Goal: Task Accomplishment & Management: Use online tool/utility

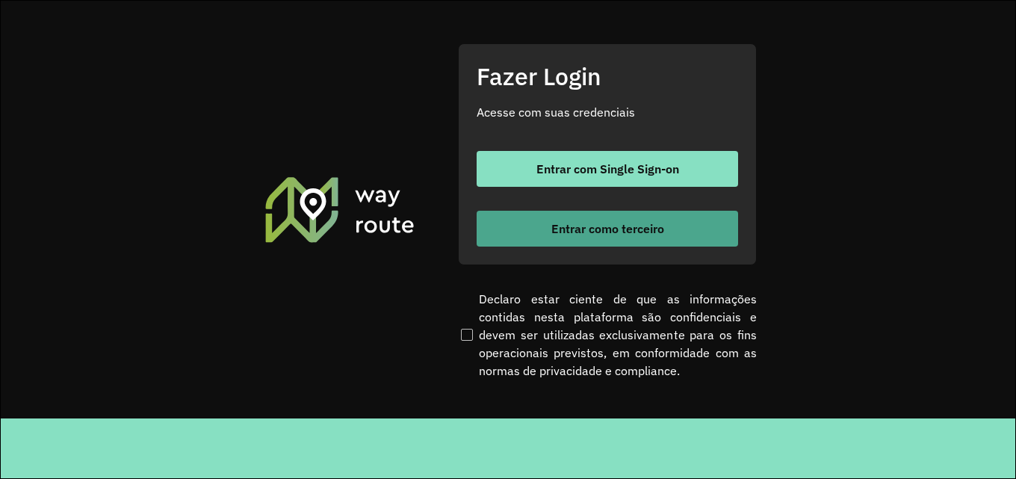
click at [632, 221] on button "Entrar como terceiro" at bounding box center [606, 229] width 261 height 36
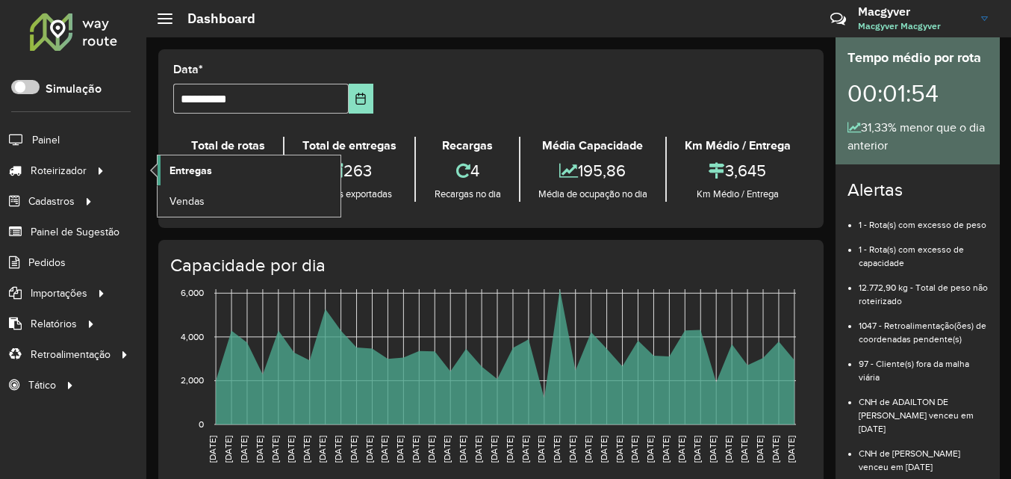
click at [198, 169] on span "Entregas" at bounding box center [191, 171] width 43 height 16
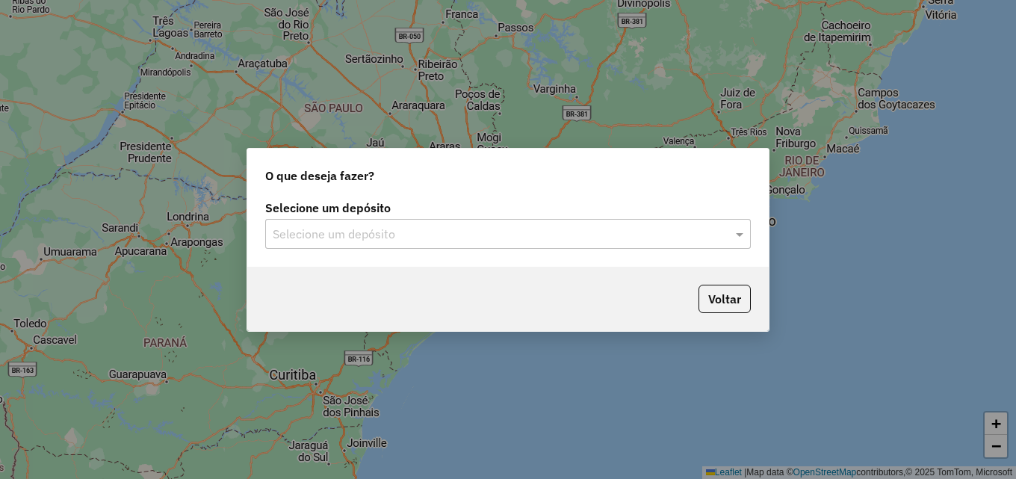
click at [344, 231] on input "text" at bounding box center [493, 235] width 441 height 18
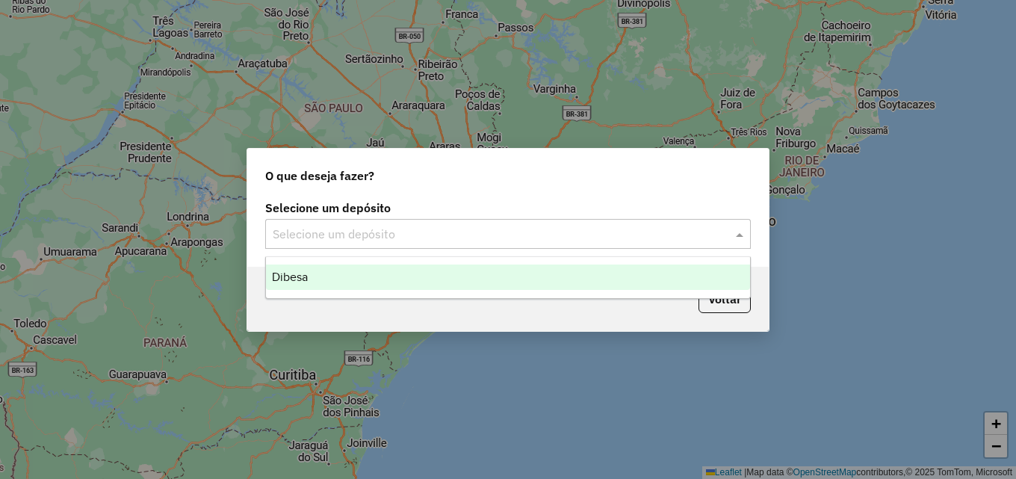
click at [296, 273] on span "Dibesa" at bounding box center [290, 276] width 36 height 13
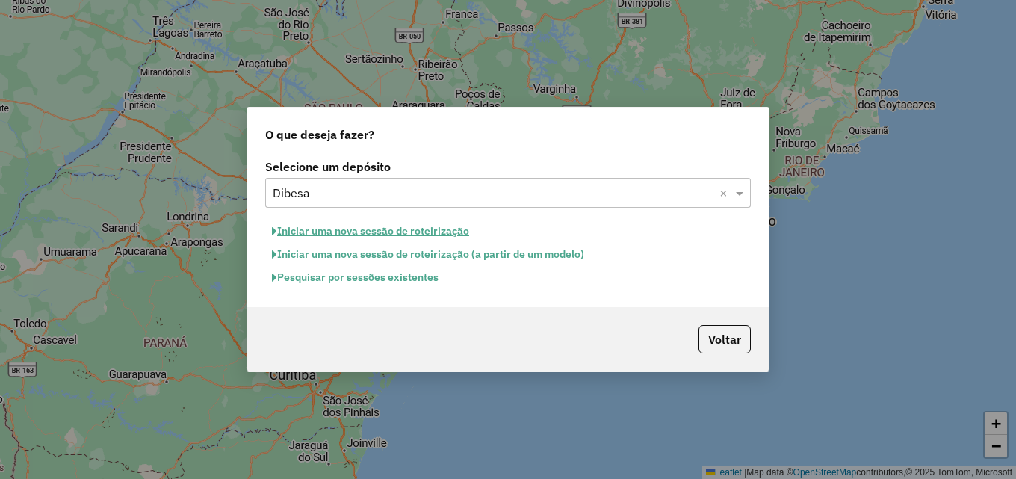
click at [401, 233] on button "Iniciar uma nova sessão de roteirização" at bounding box center [370, 231] width 211 height 23
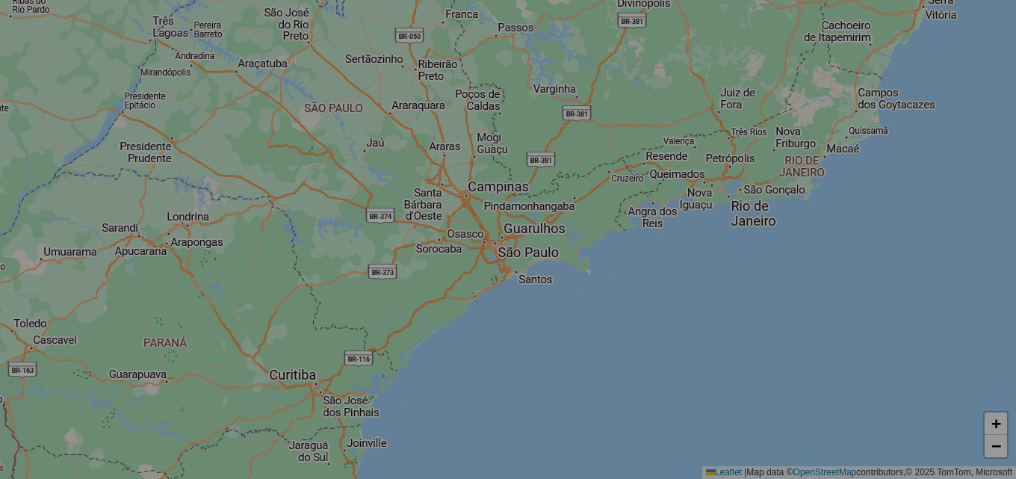
select select "*"
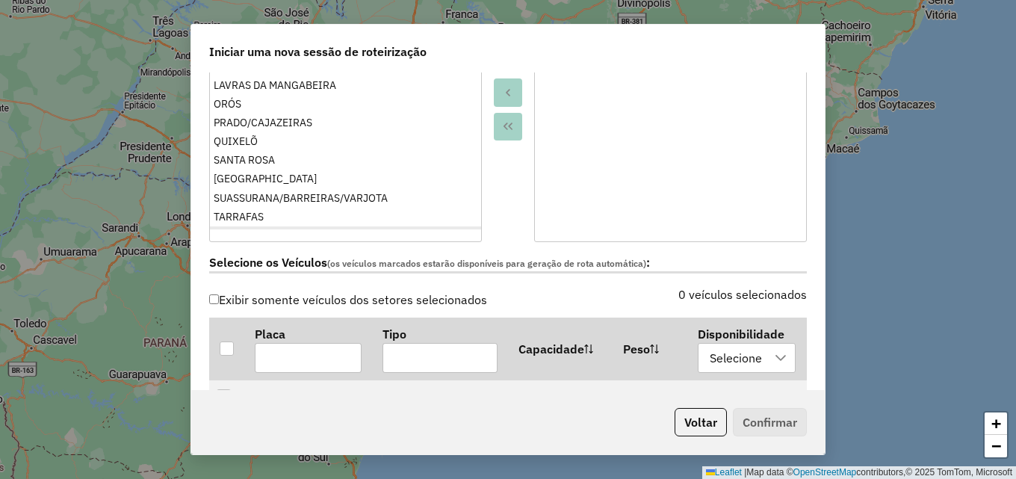
scroll to position [217, 0]
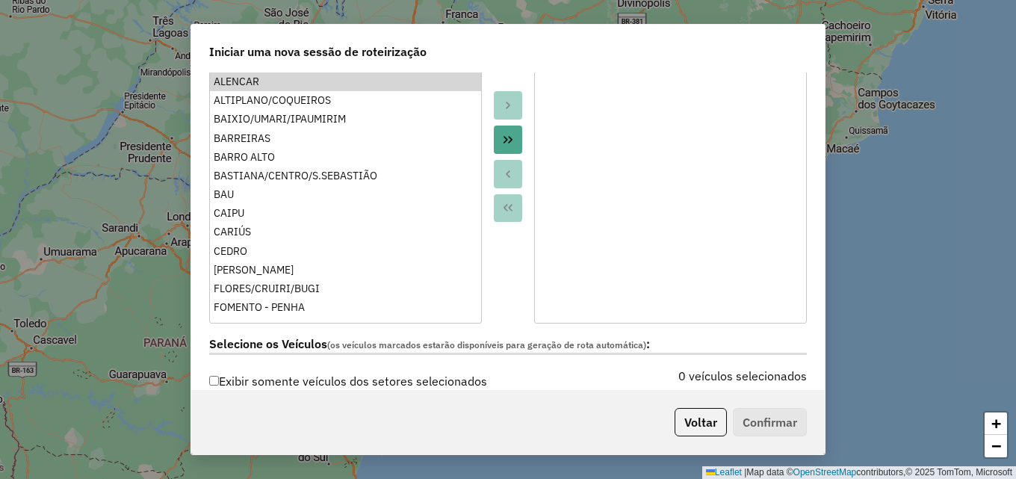
click at [289, 215] on ul "ALENCAR ALTIPLANO/COQUEIROS BAIXIO/UMARI/IPAUMIRIM BARREIRAS BARRO ALTO BASTIAN…" at bounding box center [345, 191] width 271 height 239
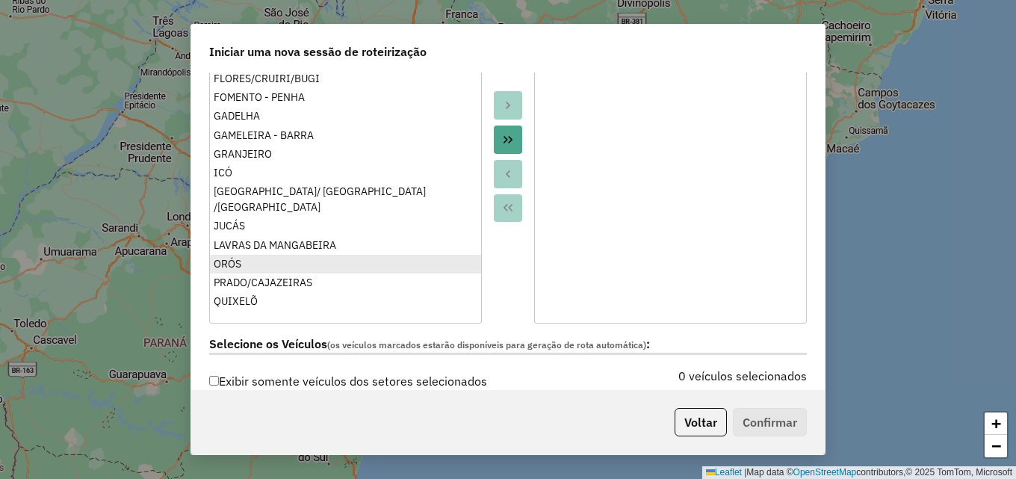
scroll to position [288, 0]
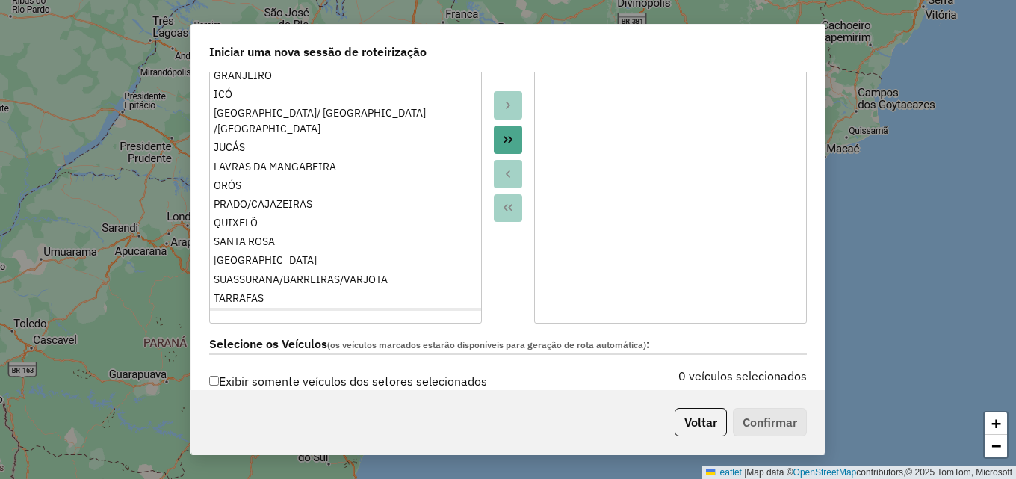
click at [279, 309] on div "VARZEA ALEGRE" at bounding box center [346, 317] width 264 height 16
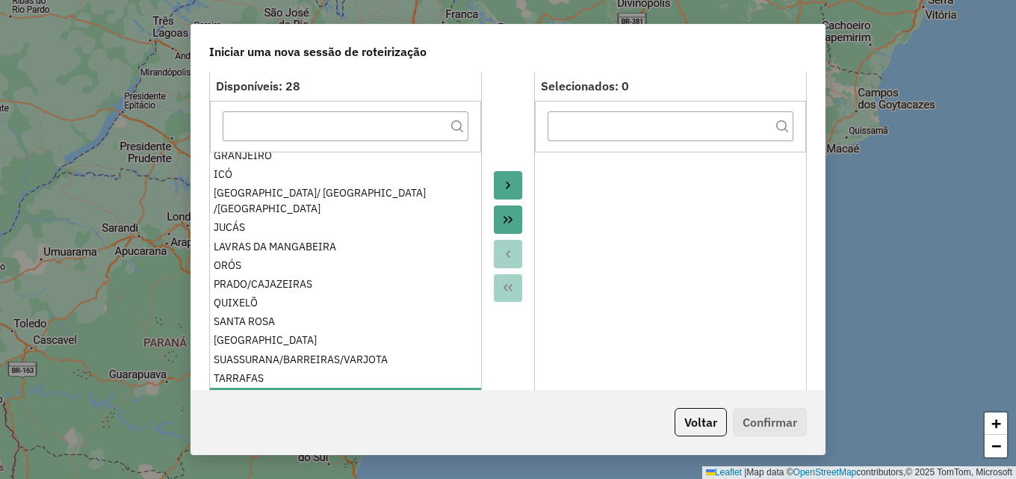
scroll to position [68, 0]
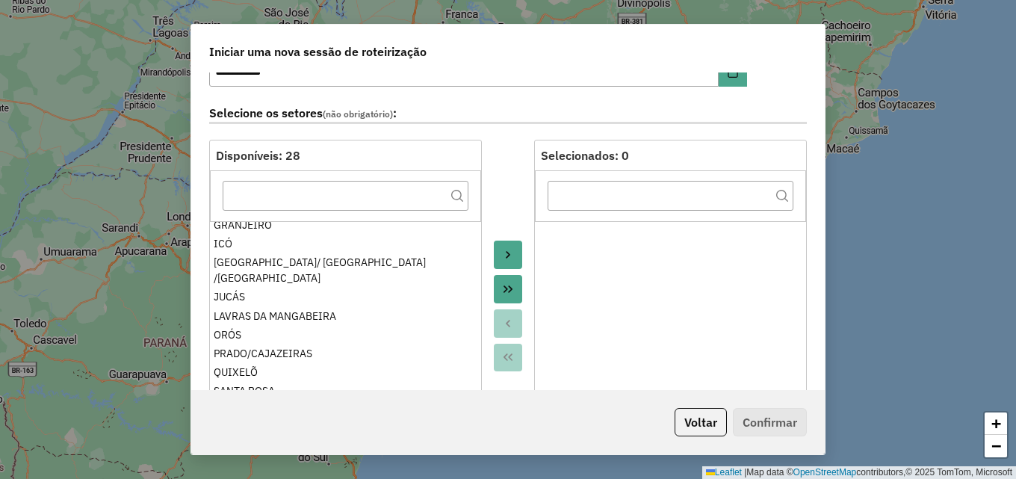
click at [503, 252] on icon "Move to Target" at bounding box center [508, 255] width 12 height 12
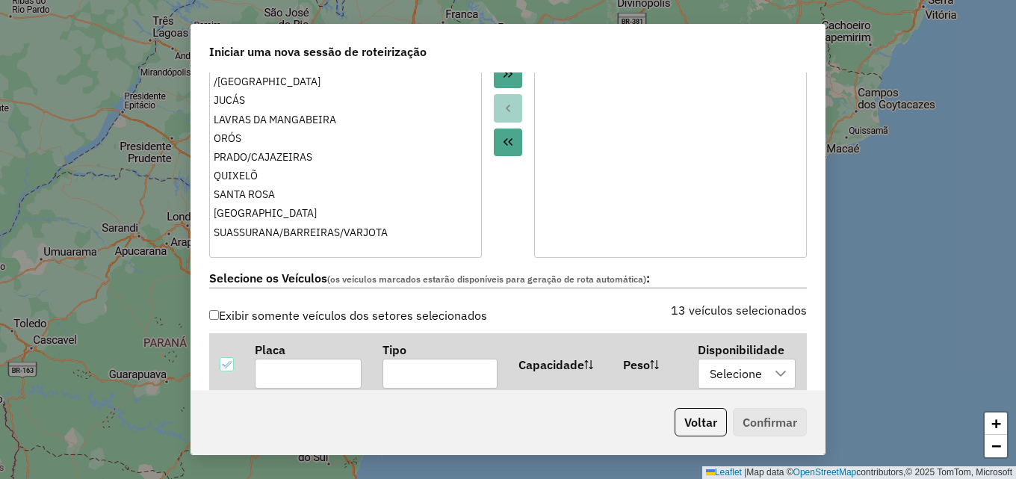
scroll to position [367, 0]
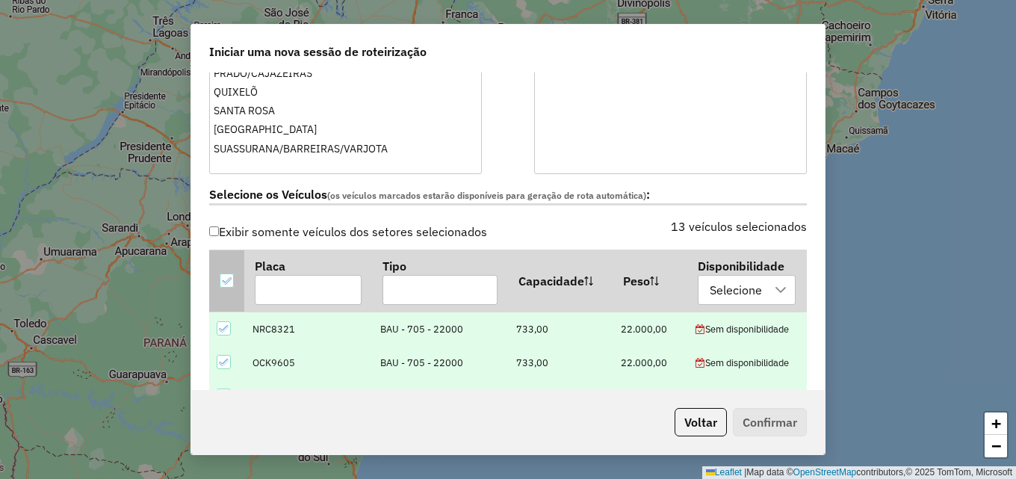
click at [228, 280] on icon at bounding box center [227, 280] width 10 height 7
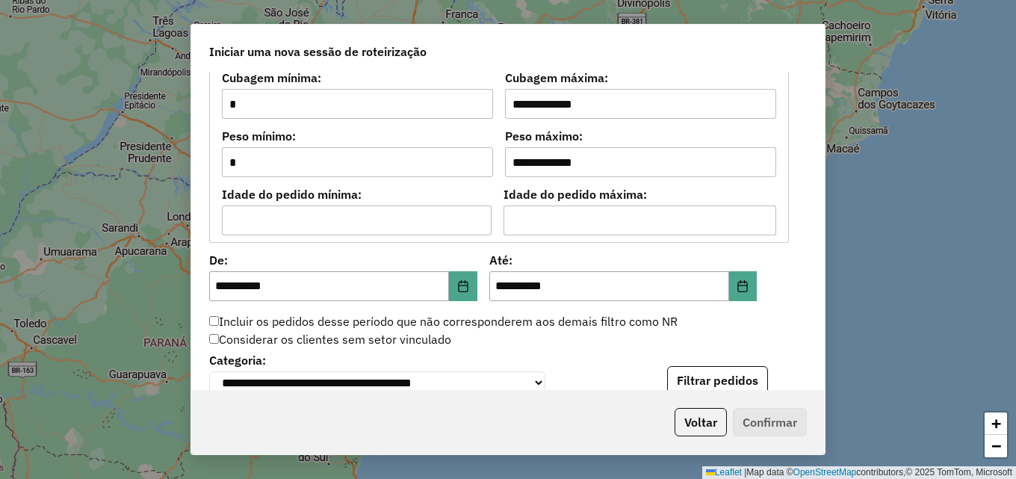
scroll to position [1337, 0]
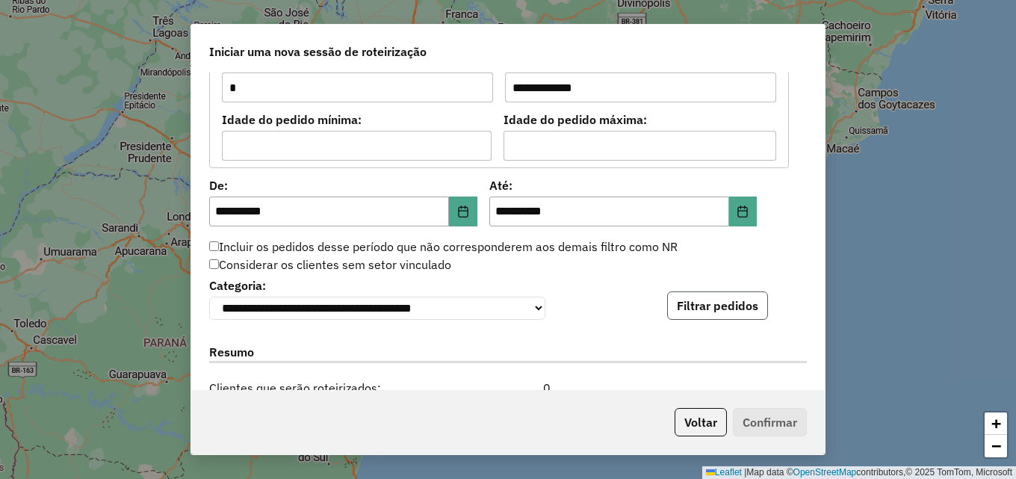
click at [717, 317] on button "Filtrar pedidos" at bounding box center [717, 305] width 101 height 28
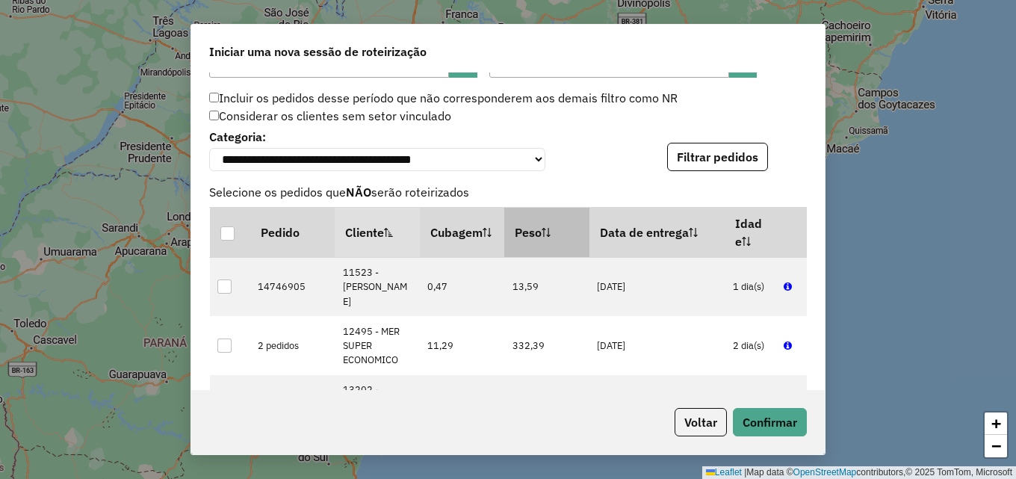
scroll to position [1487, 0]
click at [538, 229] on th "Peso" at bounding box center [546, 231] width 85 height 50
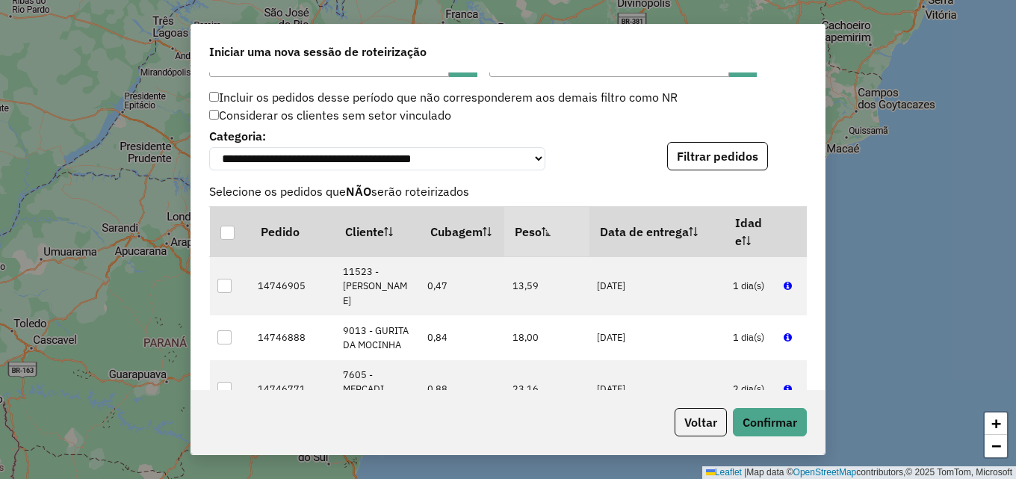
click at [538, 229] on th "Peso" at bounding box center [546, 231] width 85 height 50
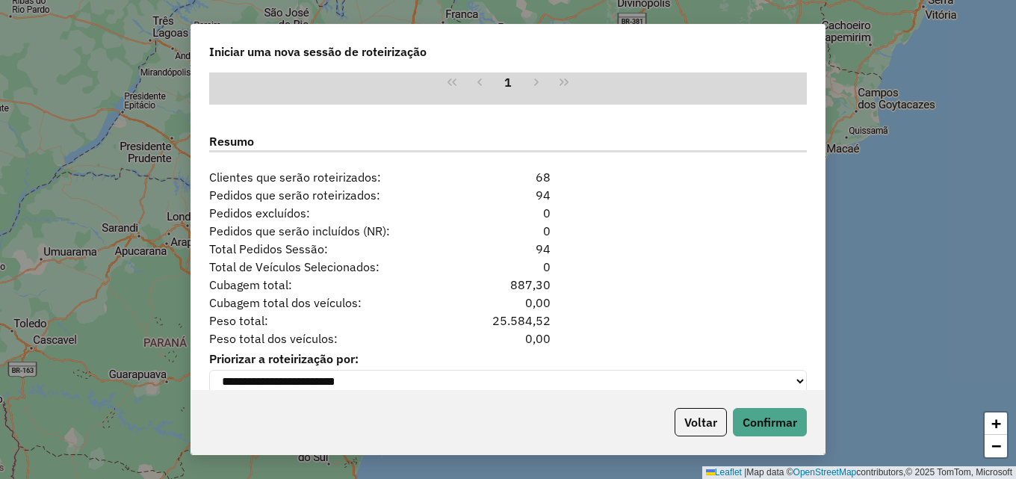
scroll to position [1885, 0]
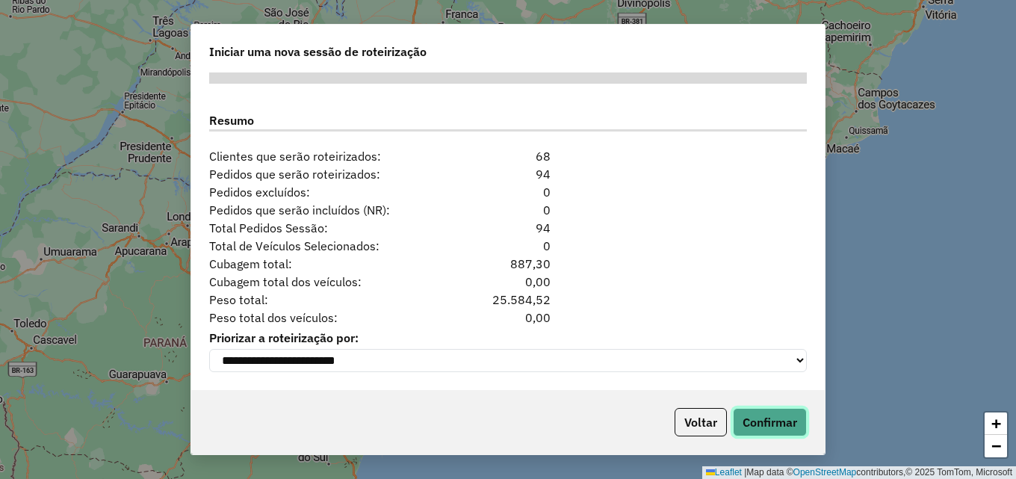
click at [790, 421] on button "Confirmar" at bounding box center [770, 422] width 74 height 28
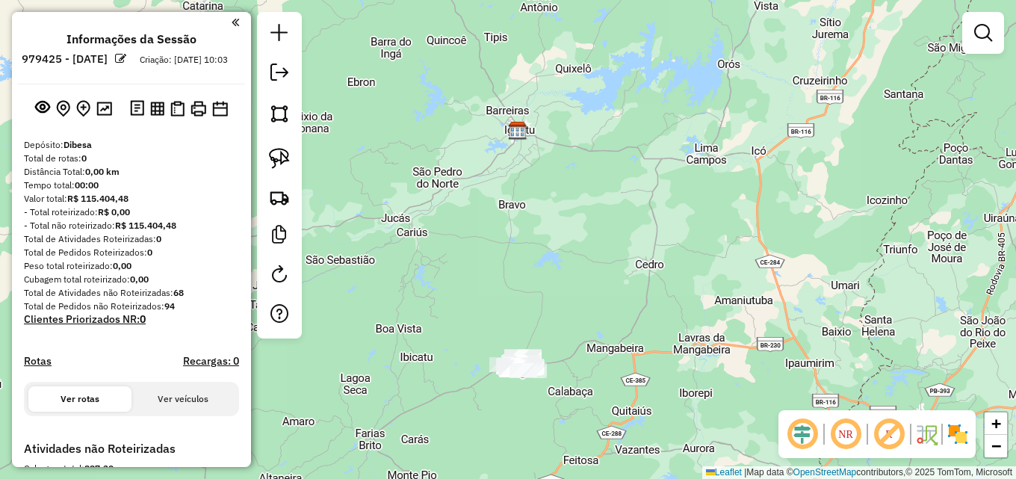
drag, startPoint x: 630, startPoint y: 370, endPoint x: 644, endPoint y: 249, distance: 122.5
click at [644, 249] on div "Janela de atendimento Grade de atendimento Capacidade Transportadoras Veículos …" at bounding box center [508, 239] width 1016 height 479
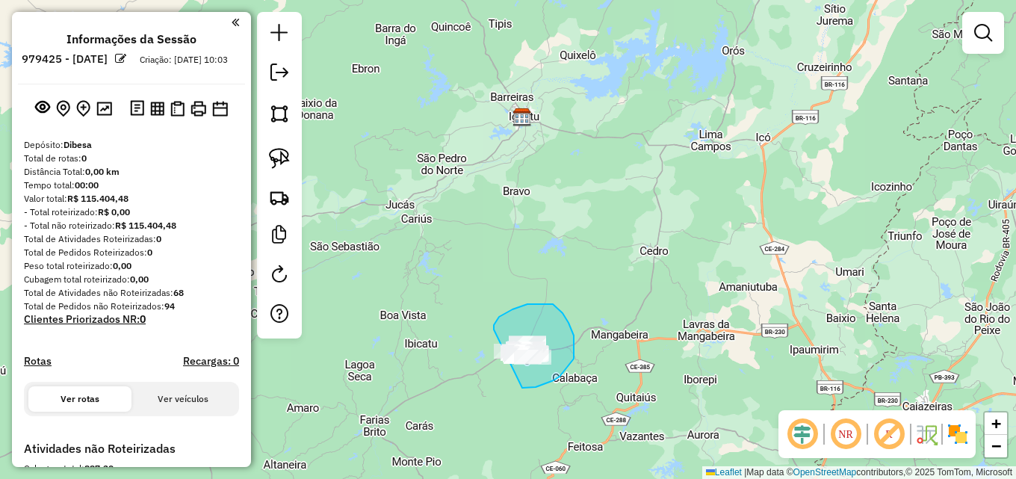
drag, startPoint x: 494, startPoint y: 328, endPoint x: 443, endPoint y: 370, distance: 65.8
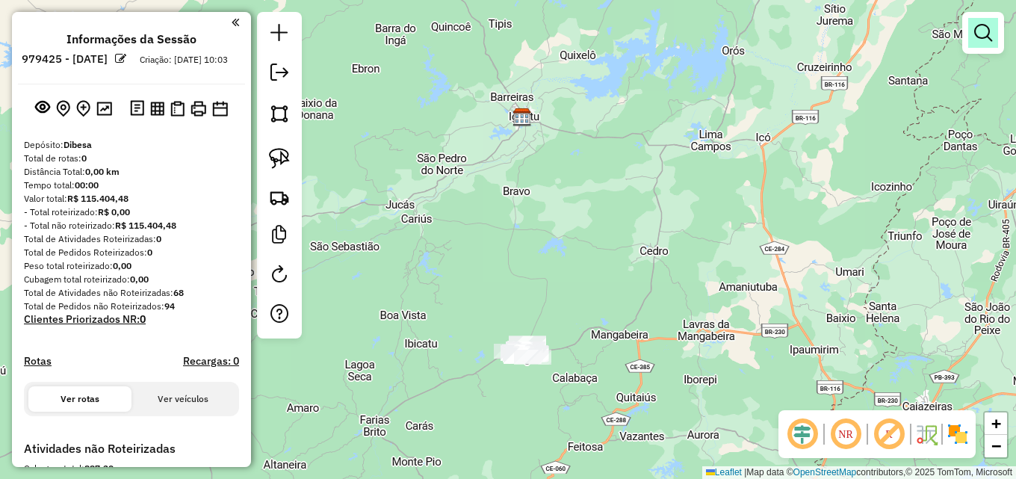
click at [979, 33] on em at bounding box center [983, 33] width 18 height 18
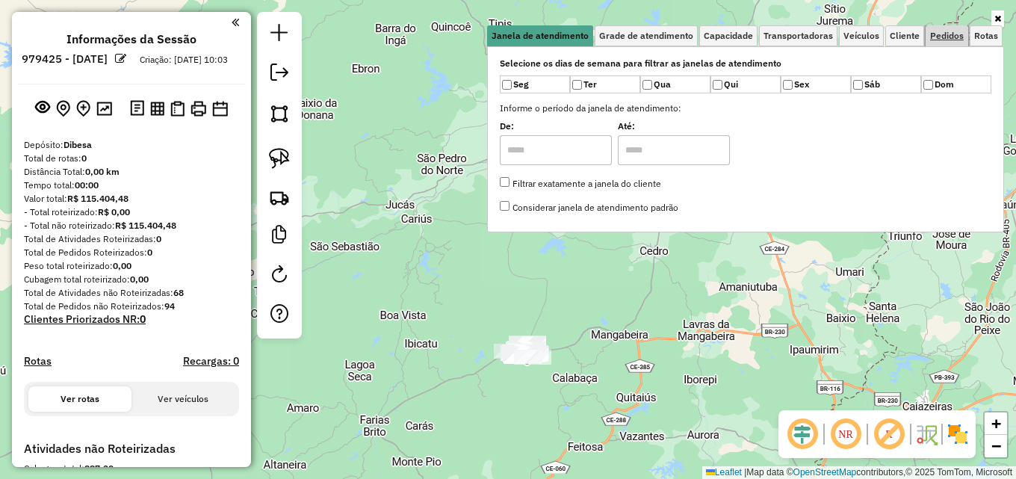
click at [928, 38] on link "Pedidos" at bounding box center [946, 35] width 43 height 21
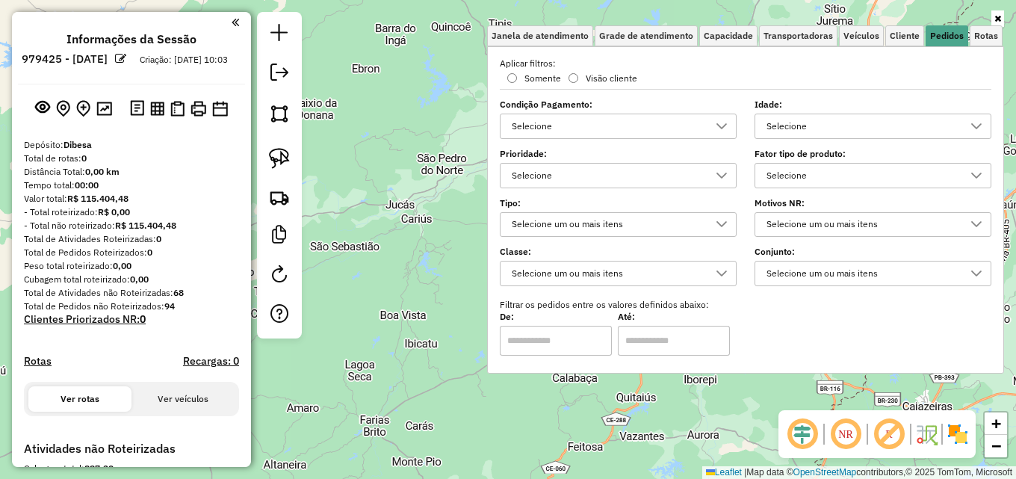
click at [839, 129] on div "Selecione" at bounding box center [861, 126] width 201 height 24
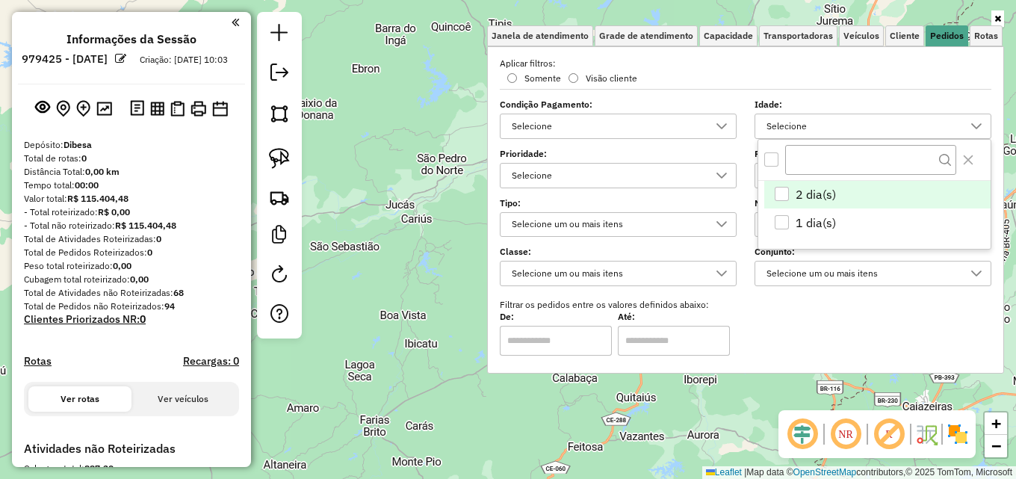
click at [798, 193] on span "2 dia(s)" at bounding box center [815, 194] width 40 height 18
click at [405, 175] on div "Limpar filtros Janela de atendimento Grade de atendimento Capacidade Transporta…" at bounding box center [508, 239] width 1016 height 479
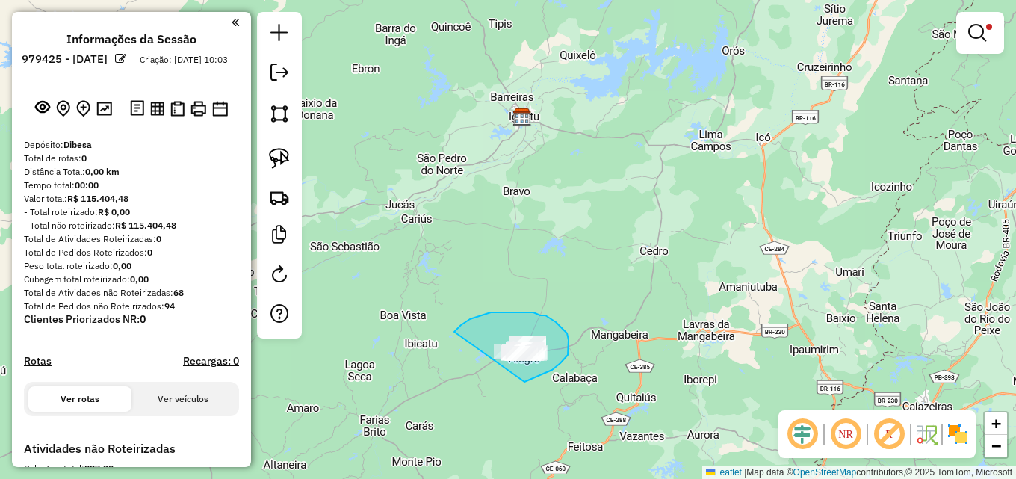
drag, startPoint x: 454, startPoint y: 332, endPoint x: 453, endPoint y: 393, distance: 61.3
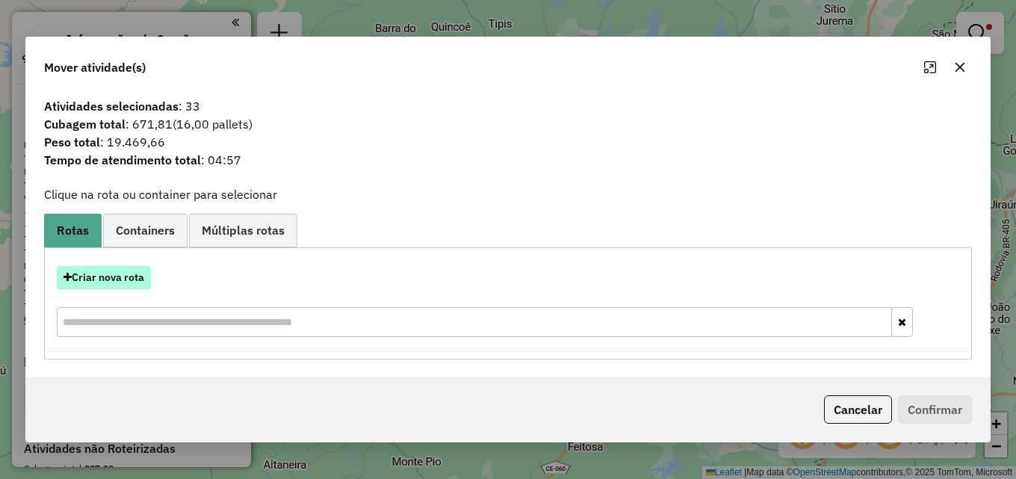
click at [101, 275] on button "Criar nova rota" at bounding box center [104, 277] width 94 height 23
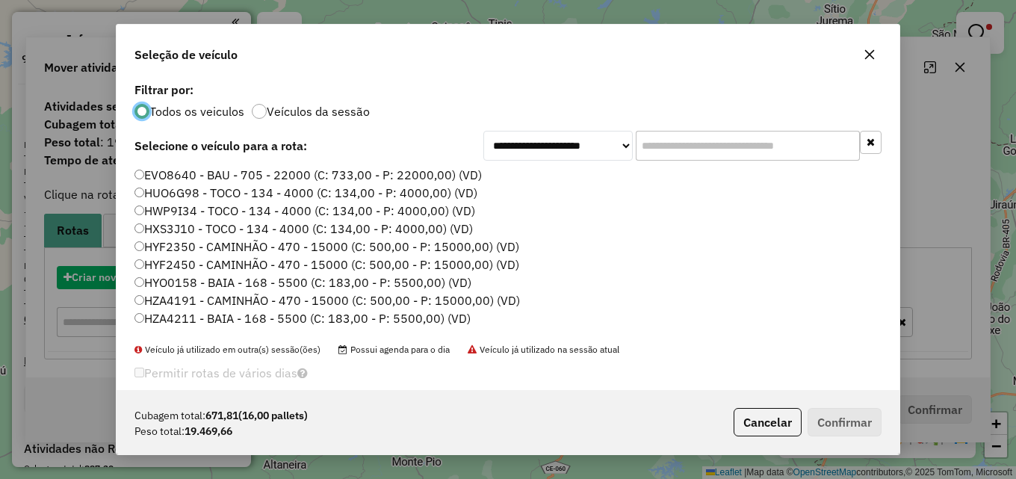
scroll to position [8, 4]
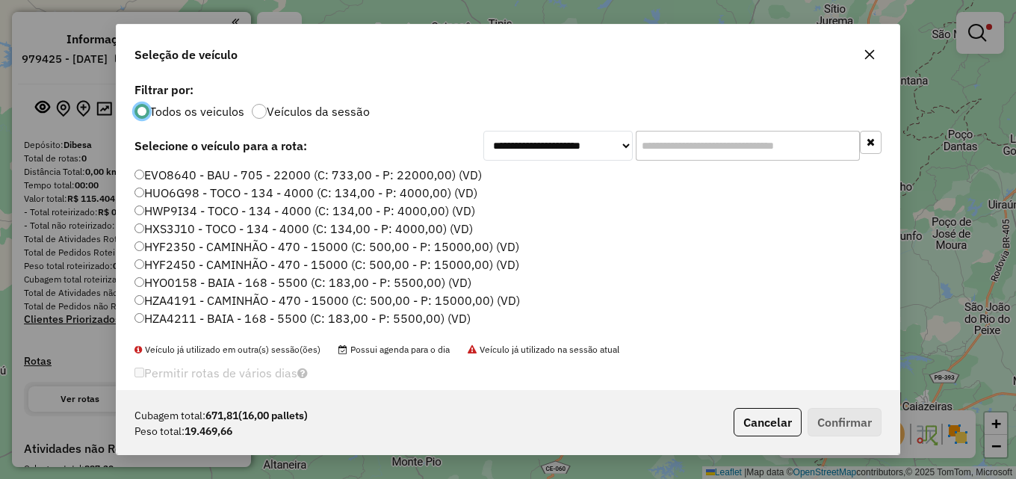
drag, startPoint x: 680, startPoint y: 147, endPoint x: 656, endPoint y: 150, distance: 23.3
click at [680, 146] on input "text" at bounding box center [748, 146] width 224 height 30
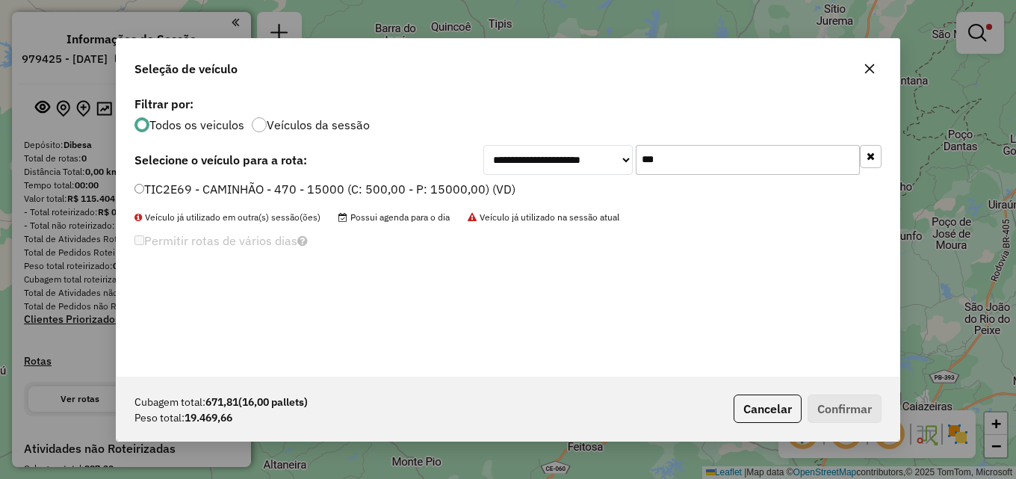
type input "***"
click at [459, 190] on label "TIC2E69 - CAMINHÃO - 470 - 15000 (C: 500,00 - P: 15000,00) (VD)" at bounding box center [324, 189] width 381 height 18
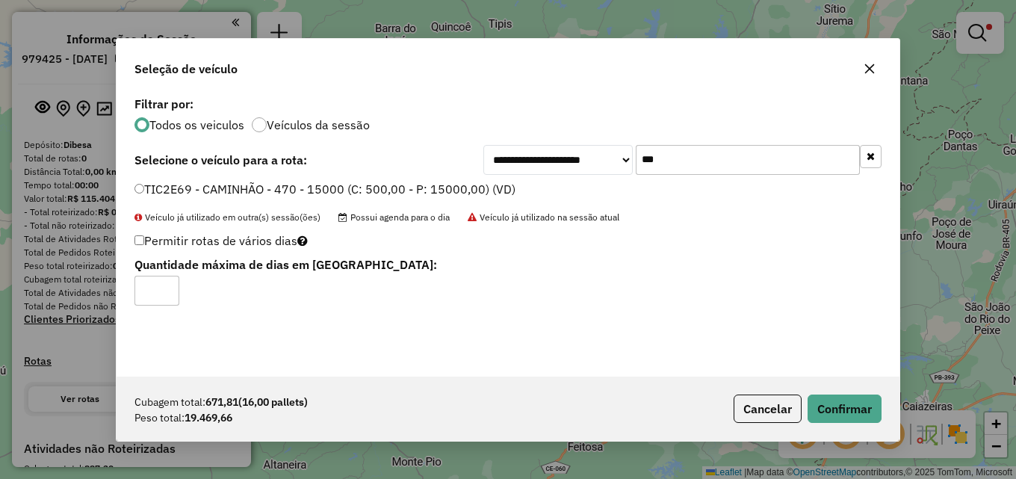
type input "*"
click at [167, 288] on input "*" at bounding box center [156, 291] width 45 height 30
click at [847, 409] on button "Confirmar" at bounding box center [844, 408] width 74 height 28
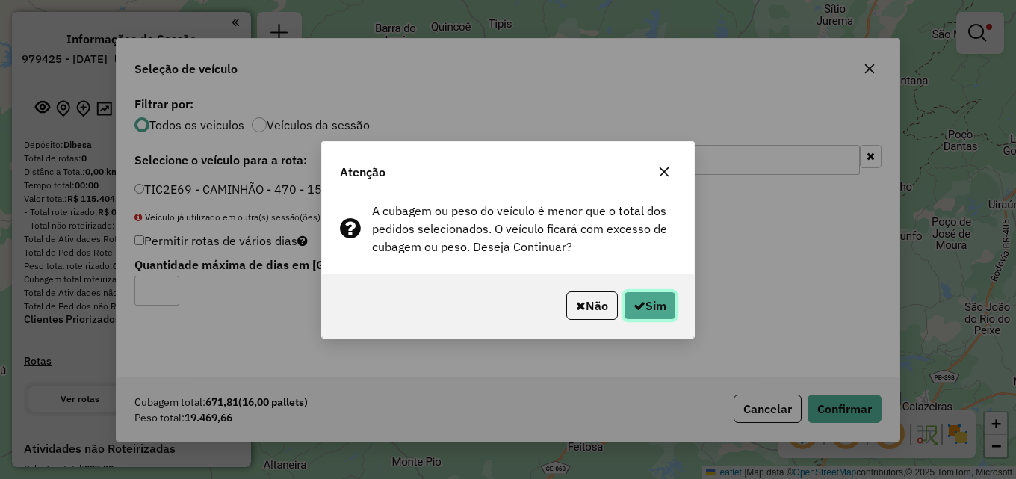
click at [647, 317] on button "Sim" at bounding box center [650, 305] width 52 height 28
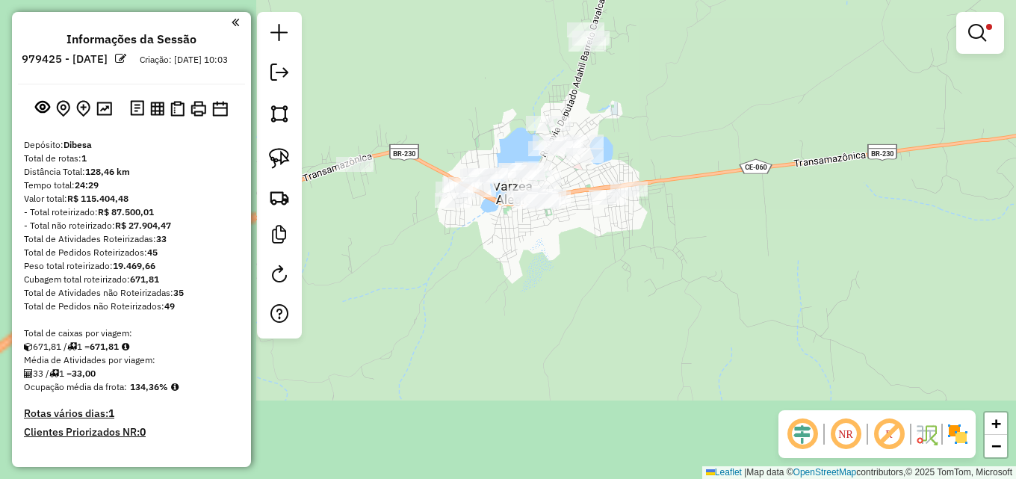
drag, startPoint x: 467, startPoint y: 230, endPoint x: 1014, endPoint y: 208, distance: 547.8
click at [1014, 208] on div "Limpar filtros Janela de atendimento Grade de atendimento Capacidade Transporta…" at bounding box center [508, 239] width 1016 height 479
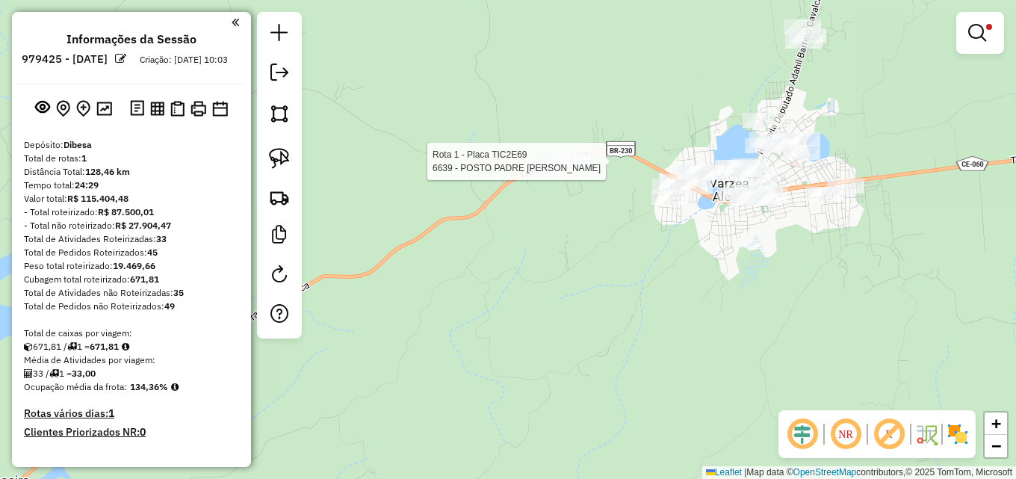
select select "**********"
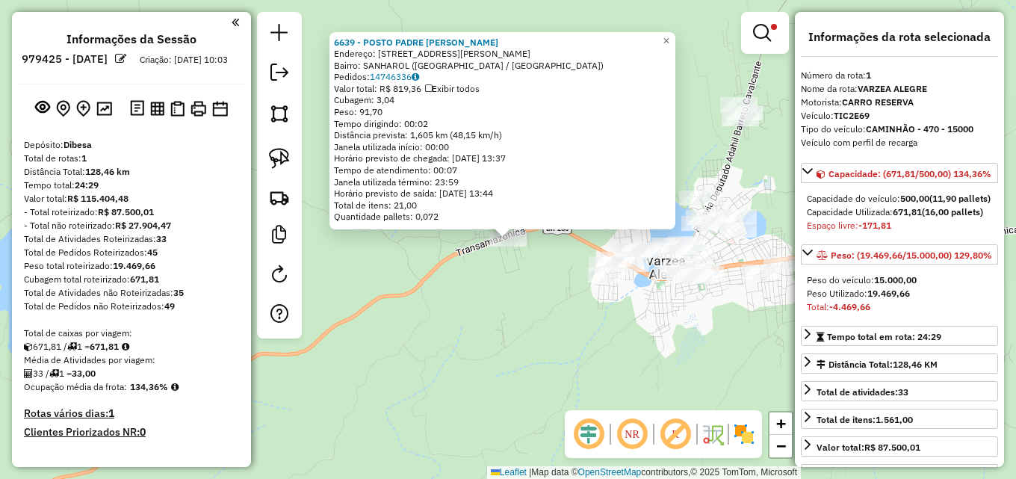
scroll to position [443, 0]
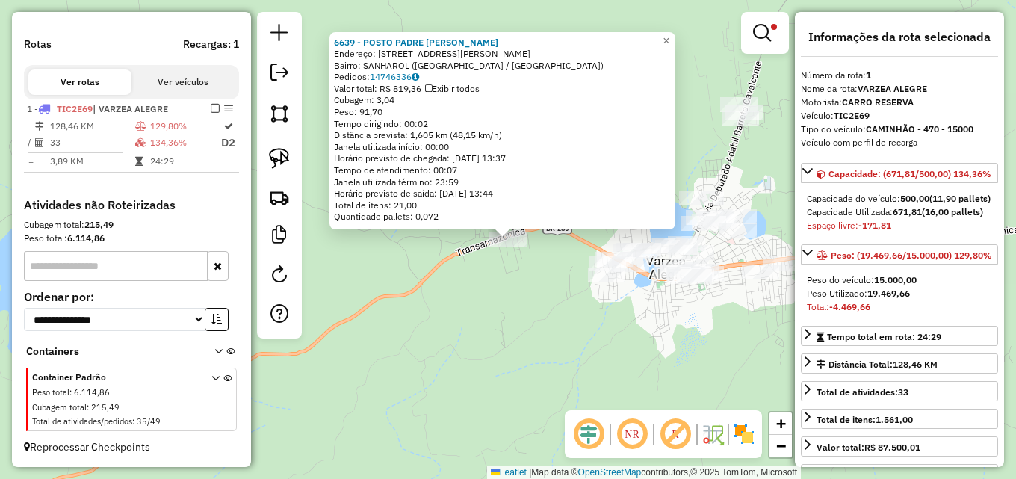
click at [548, 310] on div "6639 - POSTO PADRE CICERO Endereço: AV PAPAI RAIMUNDO, 1601 Bairro: SANHAROL (V…" at bounding box center [508, 239] width 1016 height 479
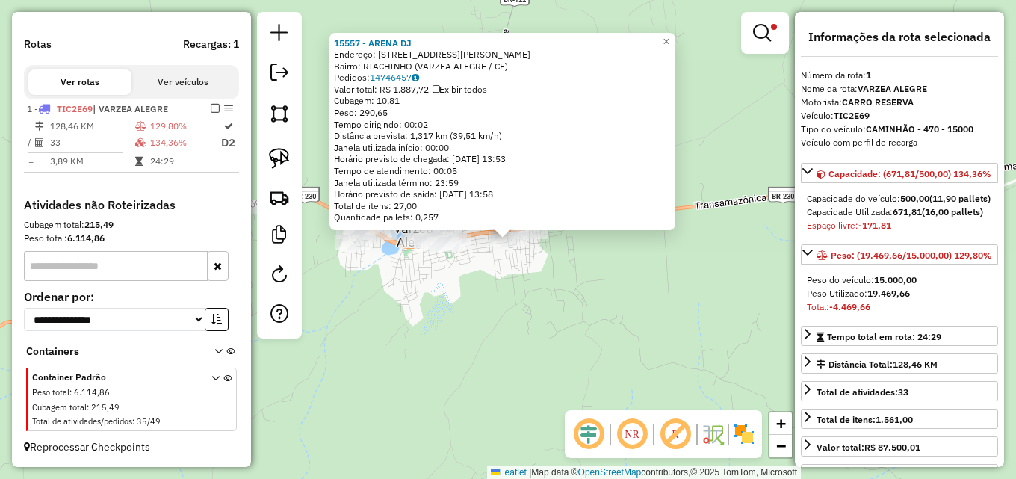
drag, startPoint x: 152, startPoint y: 140, endPoint x: 830, endPoint y: 282, distance: 693.3
click at [156, 140] on td "134,36%" at bounding box center [184, 143] width 71 height 19
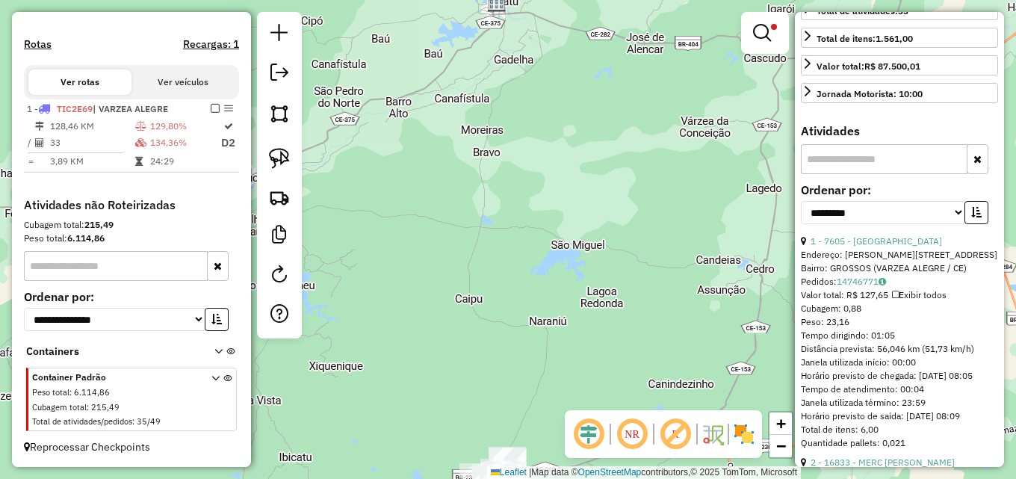
scroll to position [448, 0]
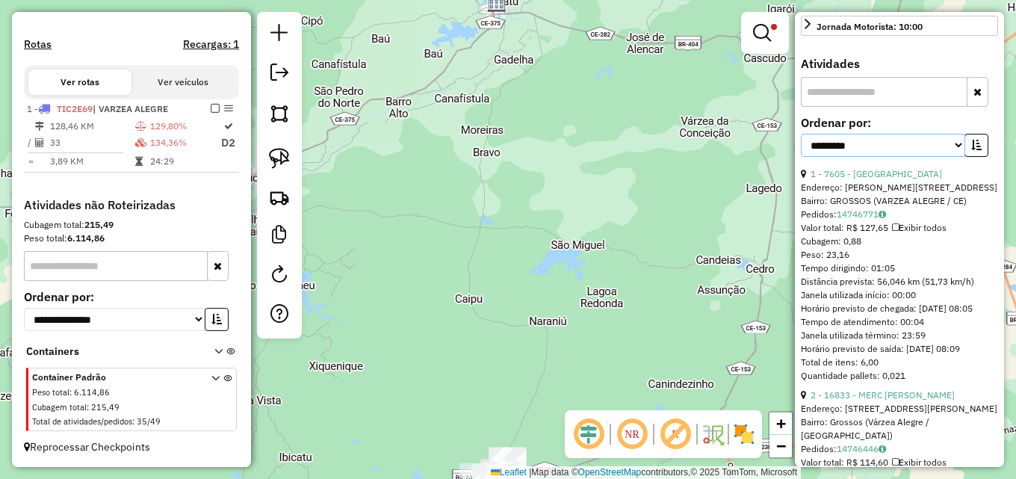
click at [936, 157] on select "**********" at bounding box center [883, 145] width 164 height 23
select select "*********"
click at [801, 157] on select "**********" at bounding box center [883, 145] width 164 height 23
click at [972, 150] on icon "button" at bounding box center [976, 145] width 10 height 10
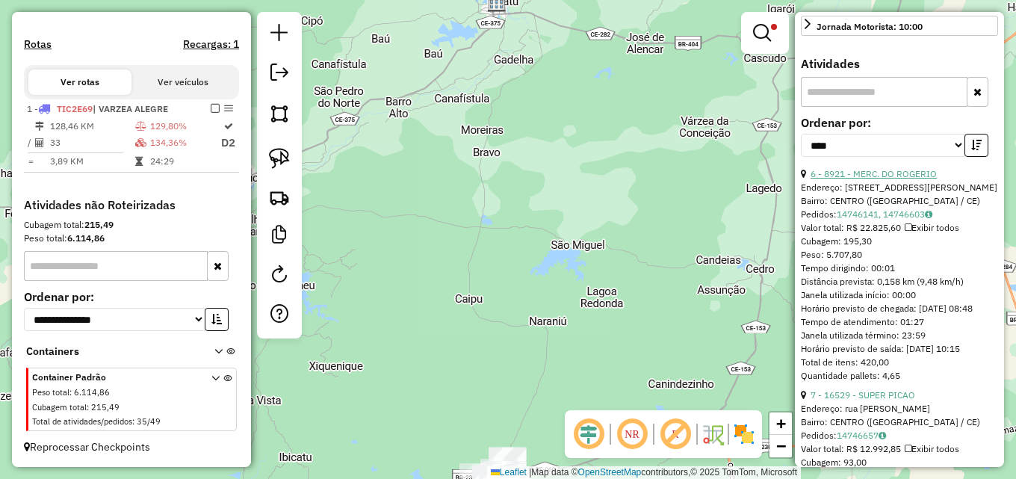
click at [899, 179] on link "6 - 8921 - MERC. DO ROGERIO" at bounding box center [873, 173] width 126 height 11
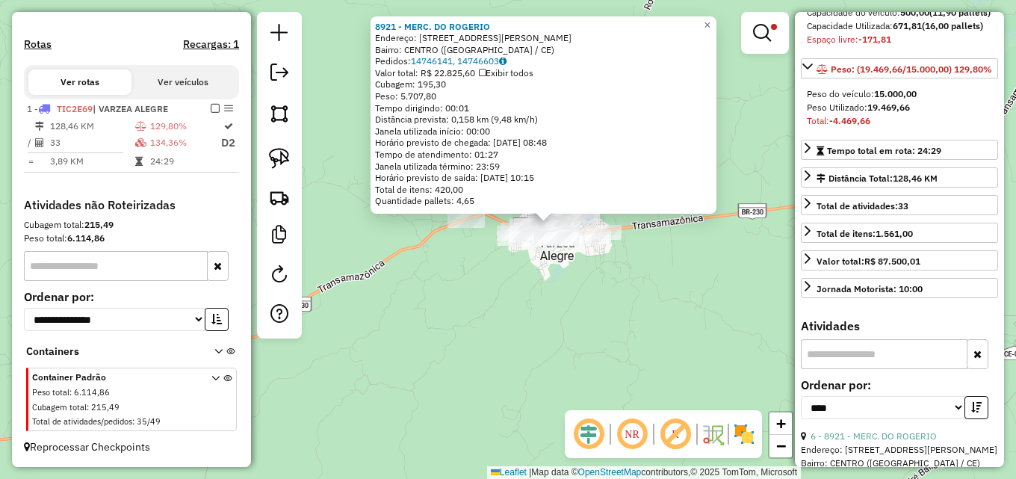
scroll to position [149, 0]
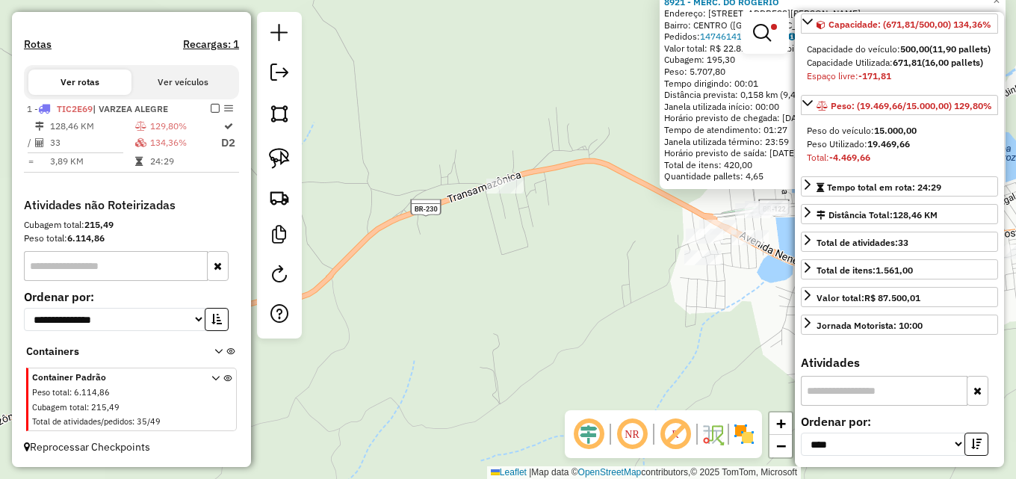
drag, startPoint x: 654, startPoint y: 217, endPoint x: 340, endPoint y: 234, distance: 314.9
click at [340, 234] on div "8921 - MERC. DO ROGERIO Endereço: R ANTONIO ALVES DE LIMA, 119 Bairro: CENTRO (…" at bounding box center [508, 239] width 1016 height 479
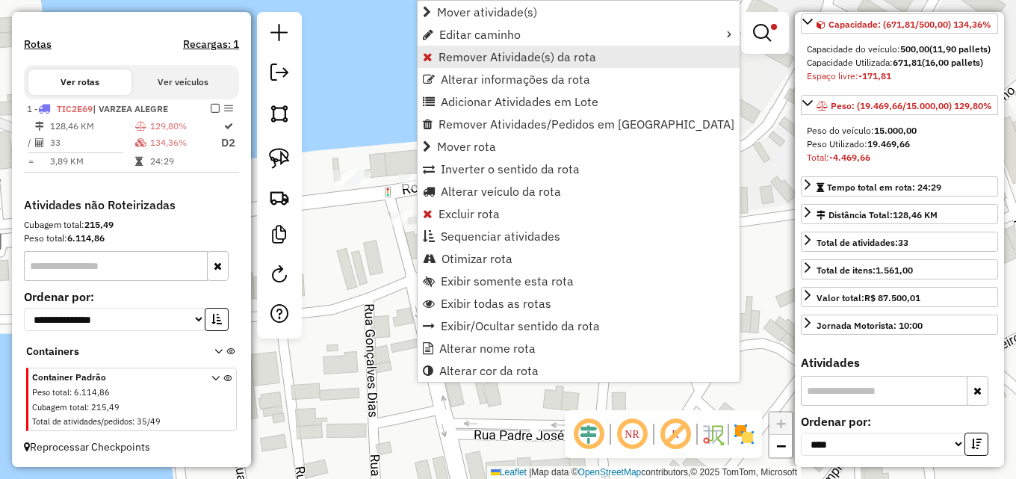
click at [508, 58] on span "Remover Atividade(s) da rota" at bounding box center [517, 57] width 158 height 12
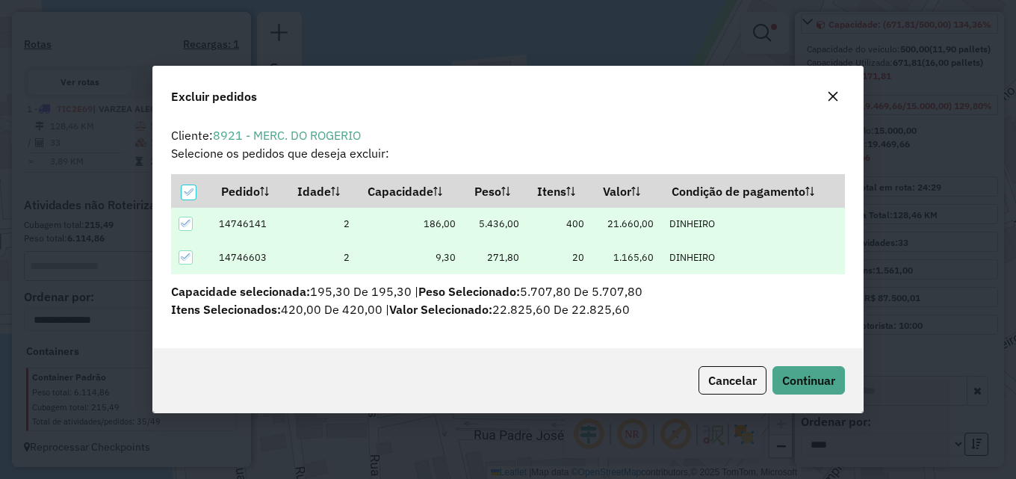
scroll to position [0, 0]
click at [800, 386] on span "Continuar" at bounding box center [808, 380] width 53 height 15
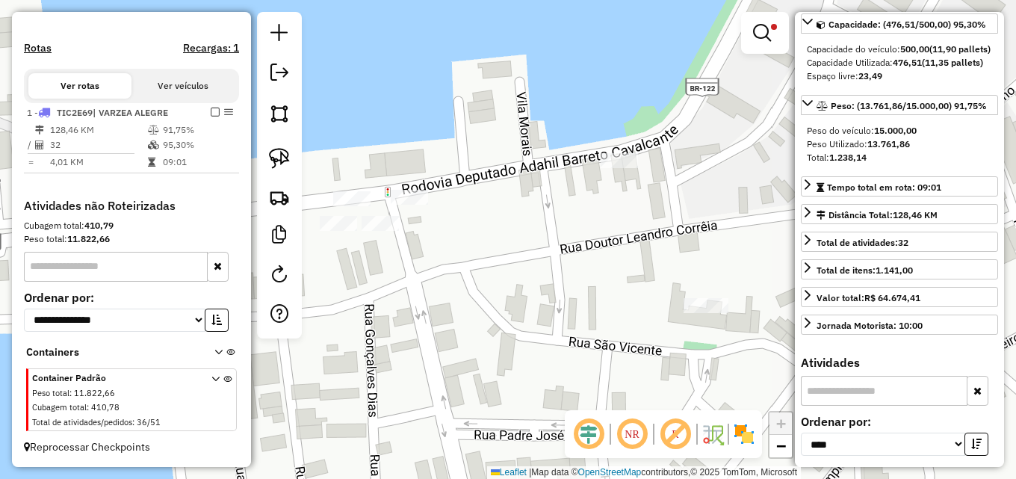
scroll to position [439, 0]
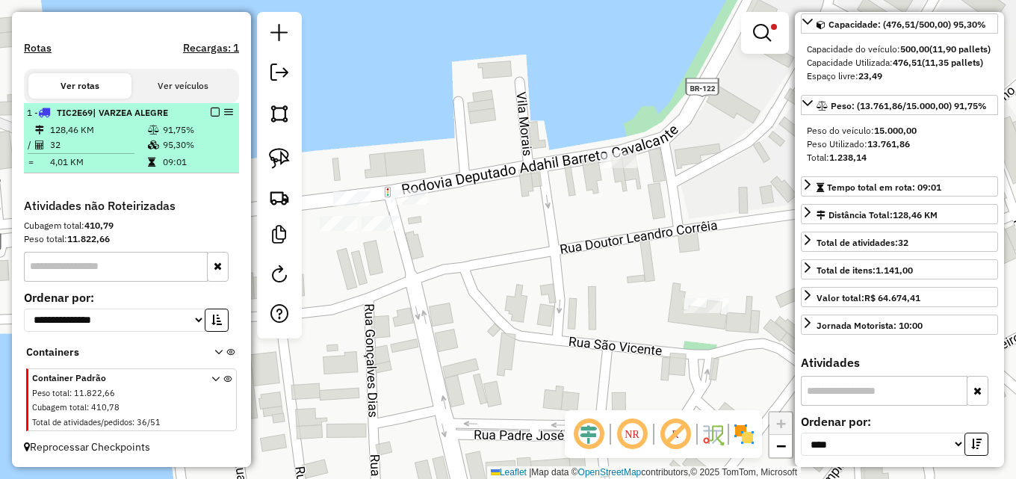
click at [162, 147] on td "95,30%" at bounding box center [197, 144] width 71 height 15
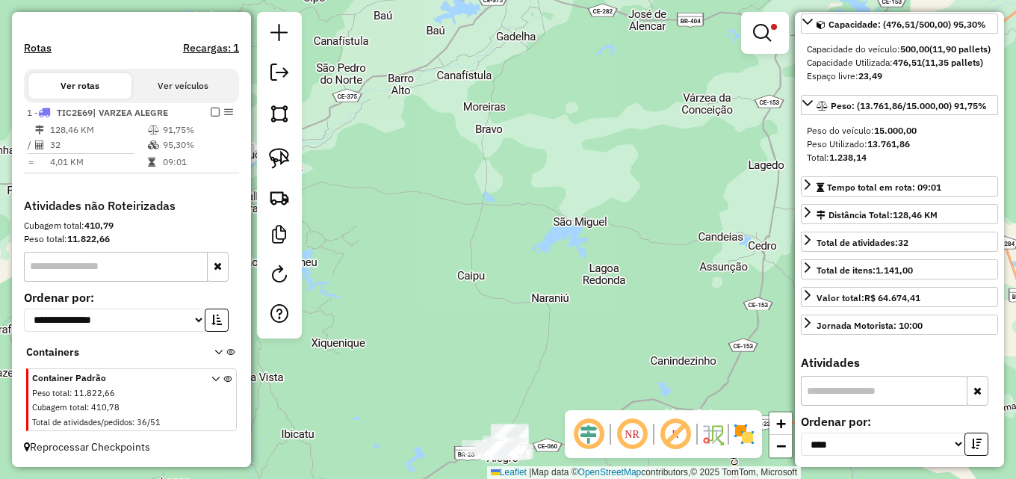
drag, startPoint x: 512, startPoint y: 349, endPoint x: 512, endPoint y: 199, distance: 150.1
click at [512, 199] on div "Limpar filtros Janela de atendimento Grade de atendimento Capacidade Transporta…" at bounding box center [508, 239] width 1016 height 479
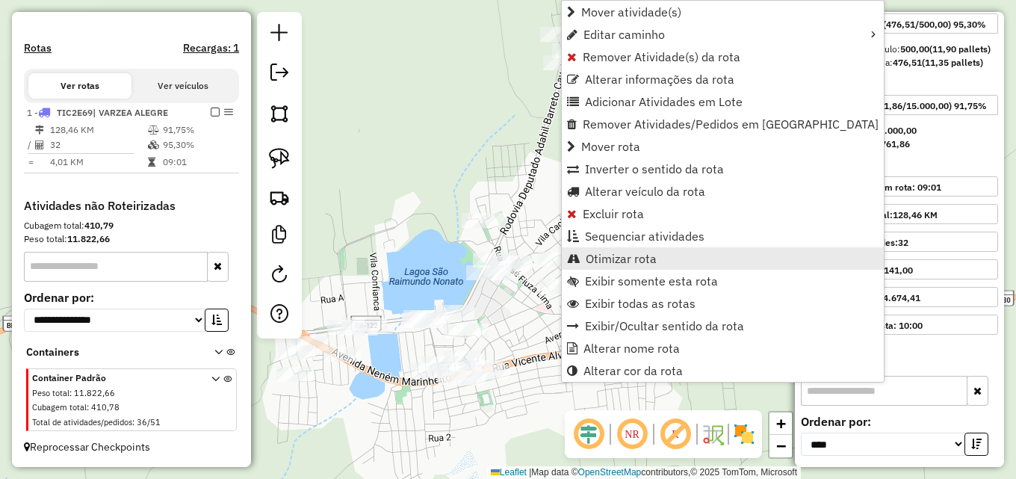
click at [597, 262] on span "Otimizar rota" at bounding box center [620, 258] width 71 height 12
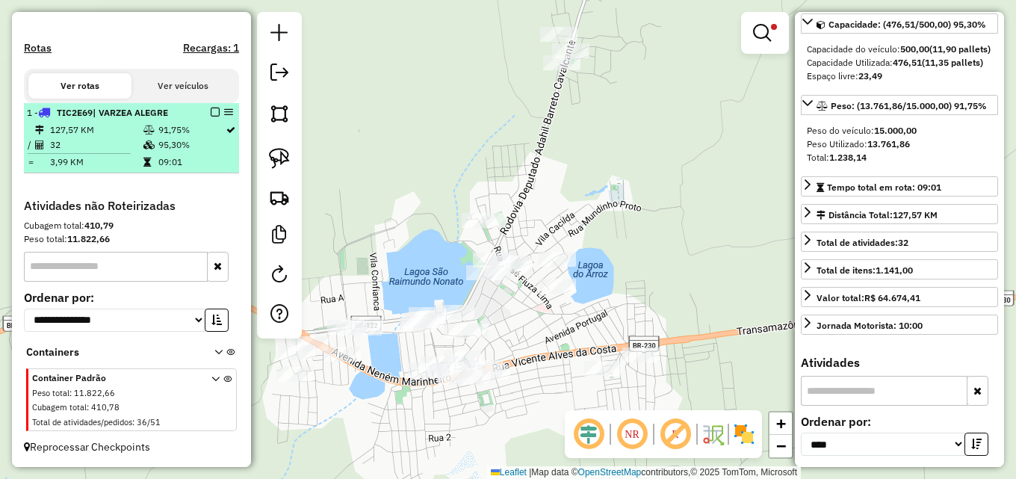
click at [211, 115] on em at bounding box center [215, 112] width 9 height 9
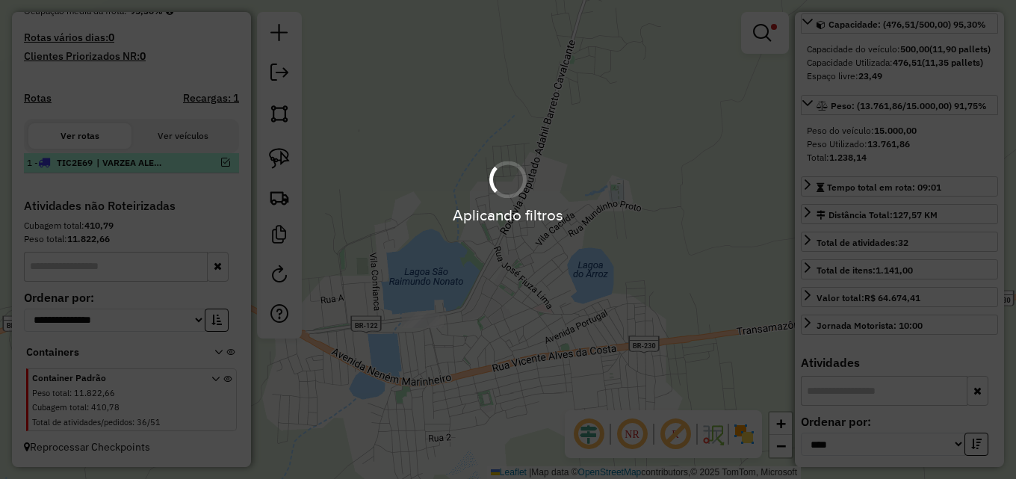
scroll to position [389, 0]
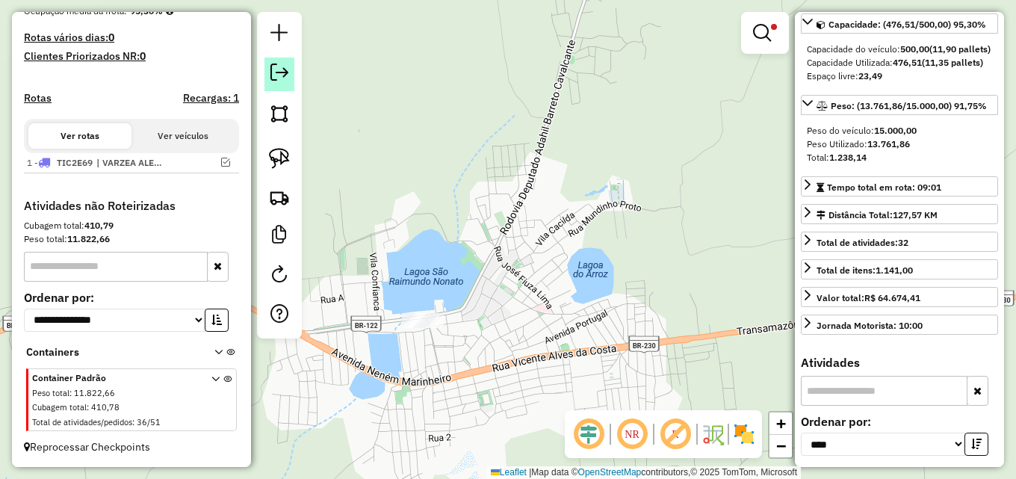
click at [288, 72] on em at bounding box center [279, 72] width 18 height 18
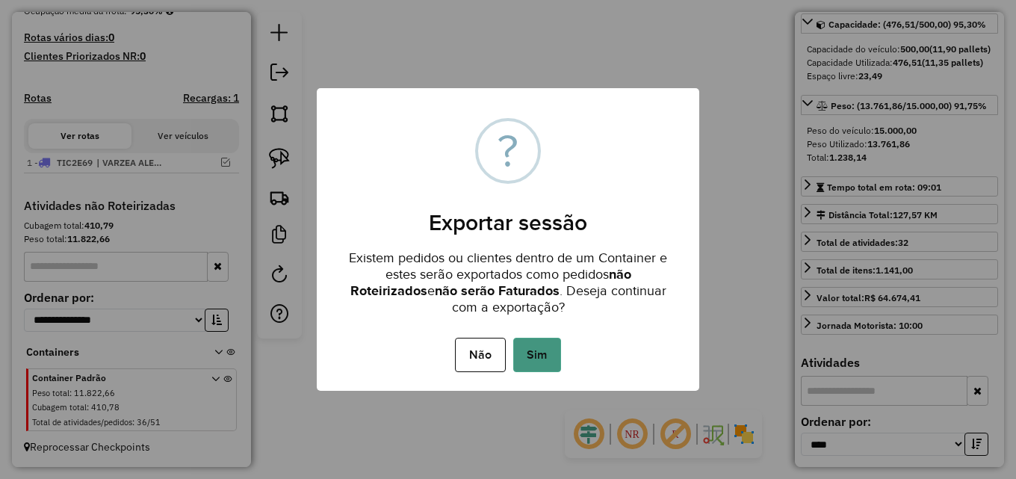
click at [538, 347] on button "Sim" at bounding box center [537, 355] width 48 height 34
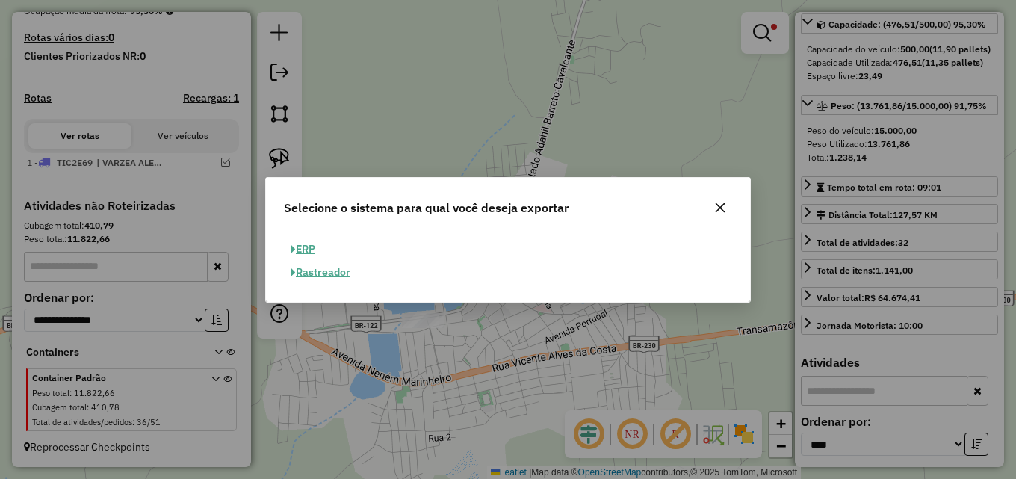
click at [293, 251] on span "button" at bounding box center [292, 249] width 5 height 10
select select "**"
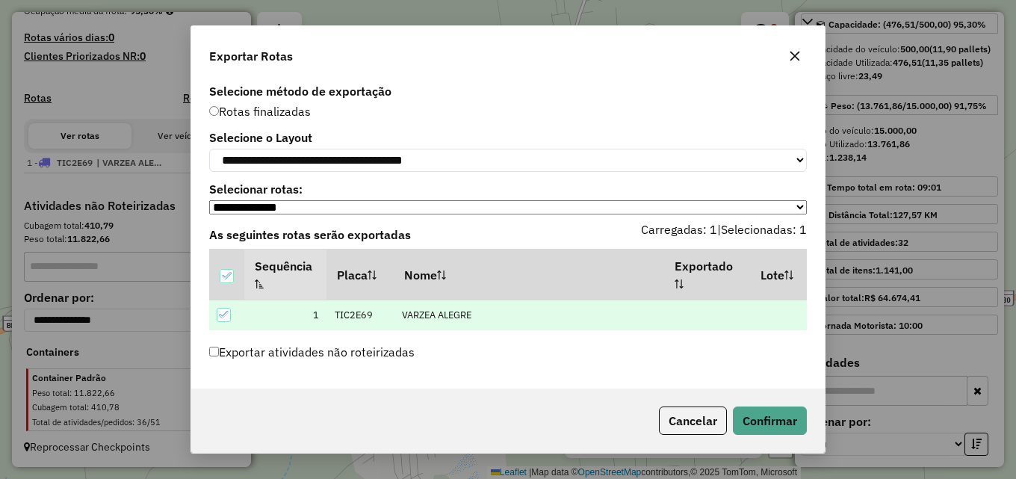
scroll to position [4, 0]
click at [753, 412] on button "Confirmar" at bounding box center [770, 420] width 74 height 28
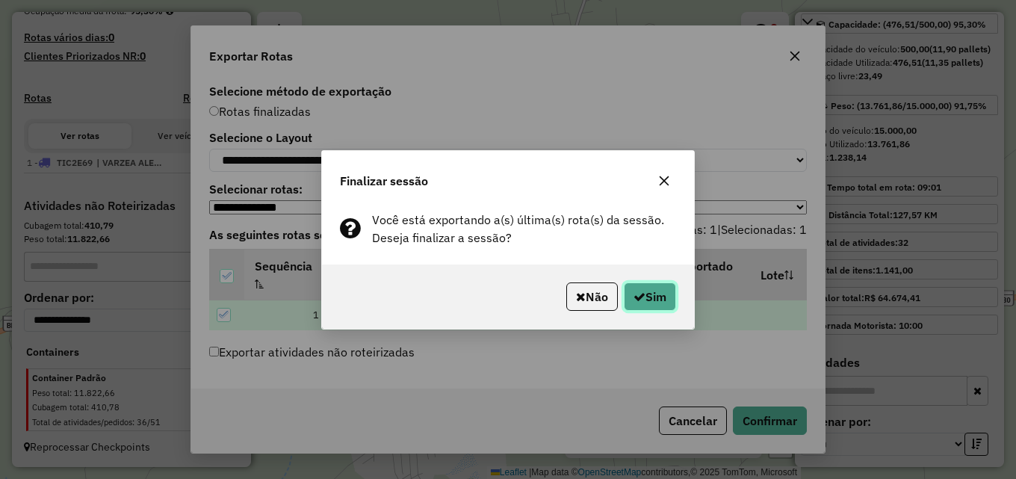
click at [640, 299] on icon "button" at bounding box center [639, 296] width 12 height 12
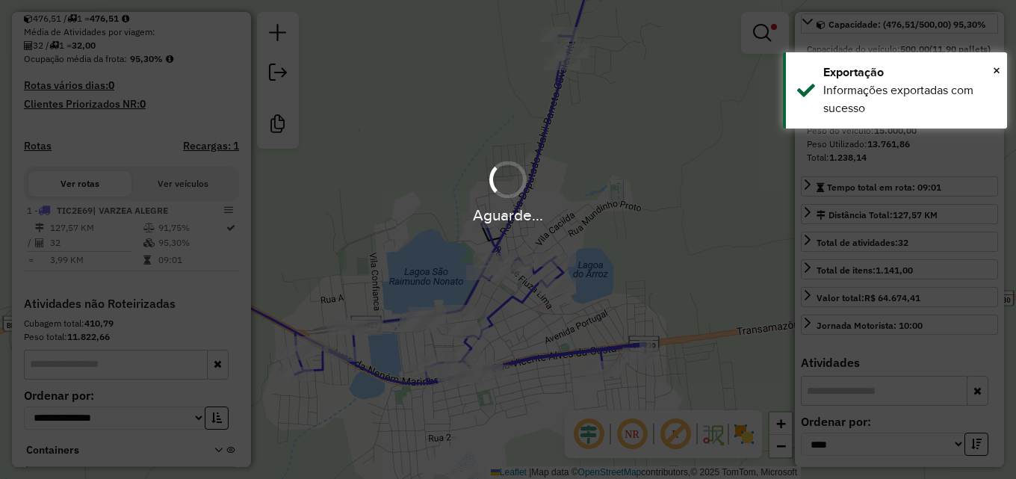
scroll to position [446, 0]
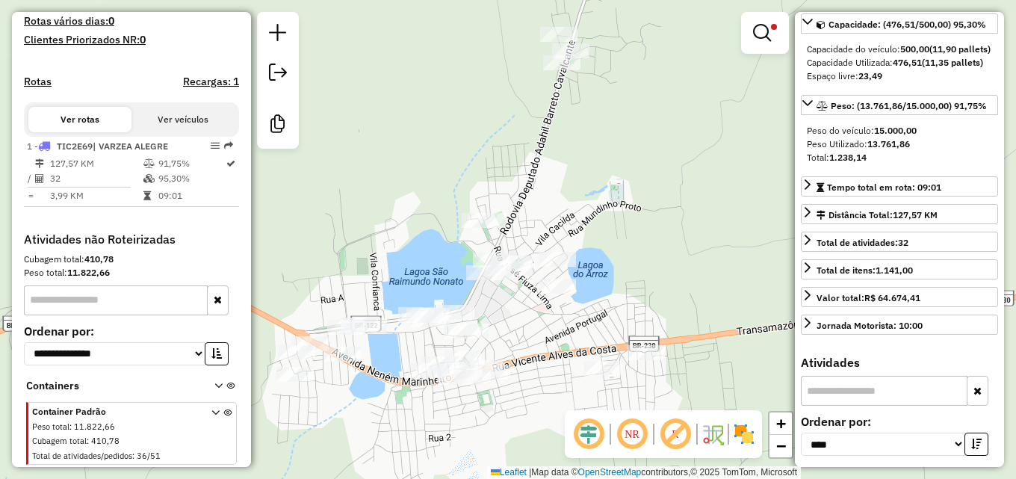
drag, startPoint x: 665, startPoint y: 215, endPoint x: 618, endPoint y: 152, distance: 78.6
click at [618, 152] on div "Limpar filtros Janela de atendimento Grade de atendimento Capacidade Transporta…" at bounding box center [508, 239] width 1016 height 479
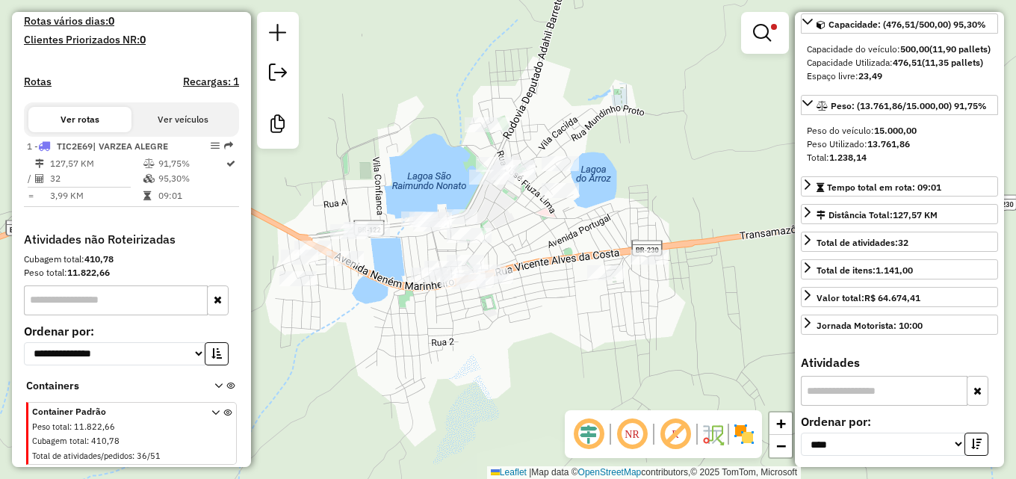
drag, startPoint x: 547, startPoint y: 260, endPoint x: 596, endPoint y: 227, distance: 59.2
click at [596, 227] on div "Limpar filtros Janela de atendimento Grade de atendimento Capacidade Transporta…" at bounding box center [508, 239] width 1016 height 479
